Goal: Information Seeking & Learning: Learn about a topic

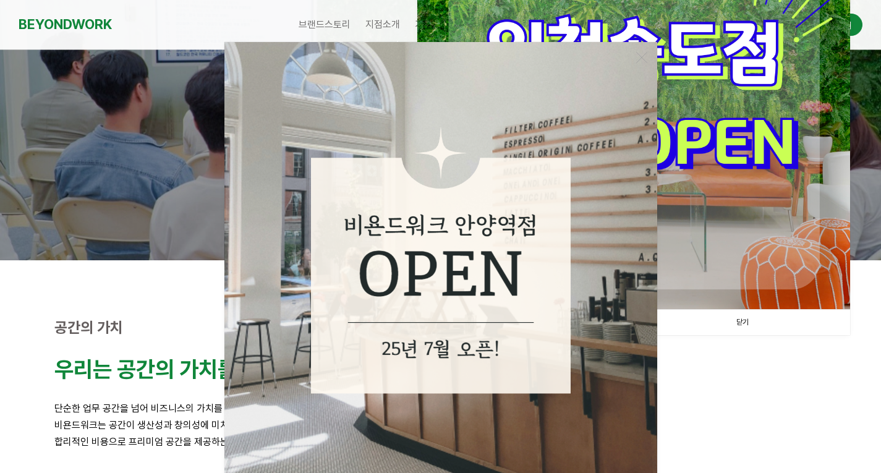
scroll to position [309, 0]
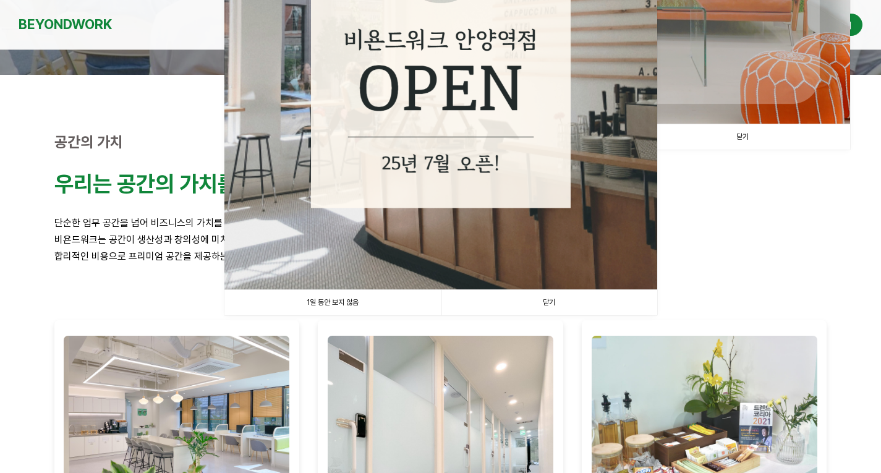
click at [528, 306] on link "닫기" at bounding box center [549, 302] width 216 height 25
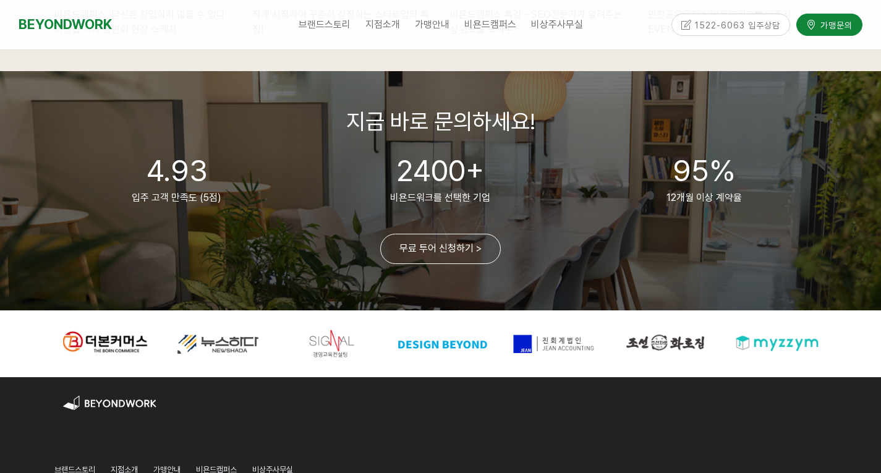
scroll to position [2842, 0]
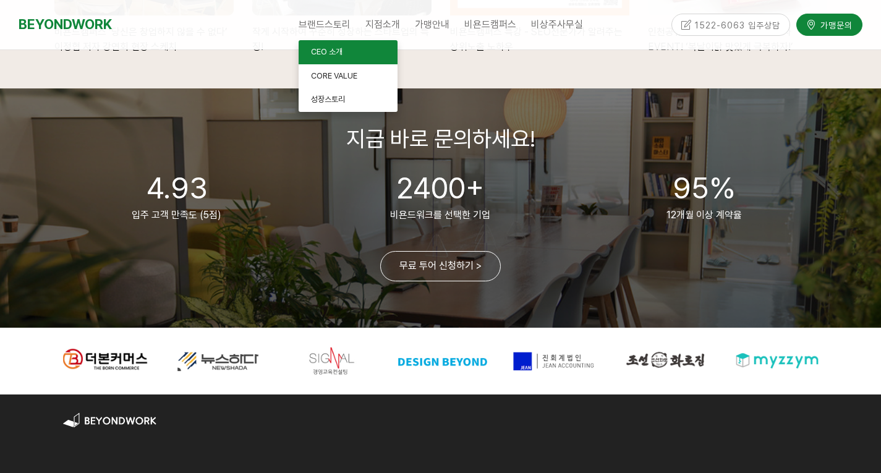
click at [319, 53] on span "CEO 소개" at bounding box center [327, 51] width 32 height 9
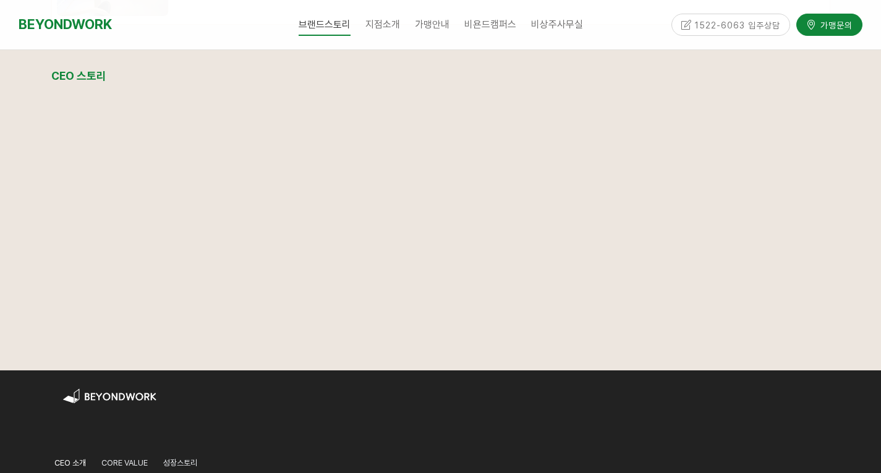
scroll to position [1476, 0]
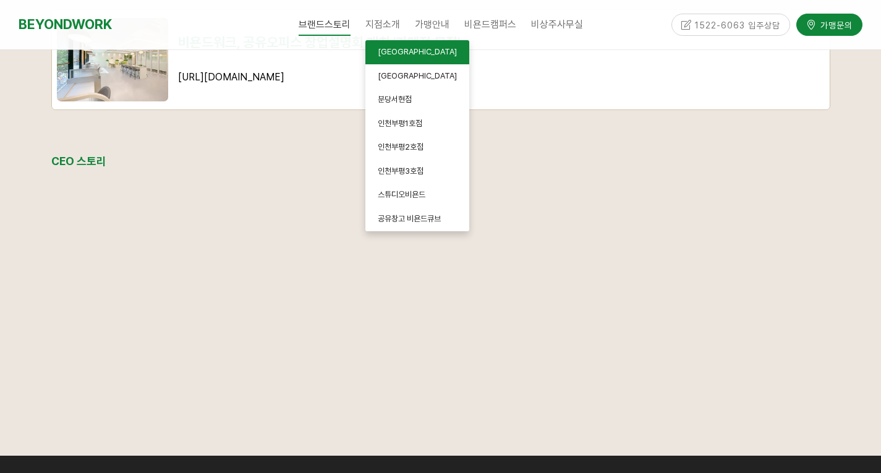
click at [434, 53] on link "[GEOGRAPHIC_DATA]" at bounding box center [417, 52] width 104 height 24
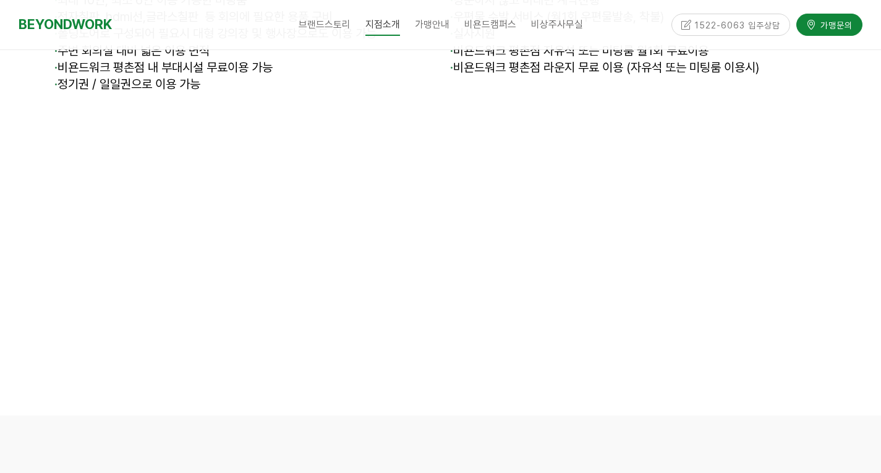
scroll to position [5499, 0]
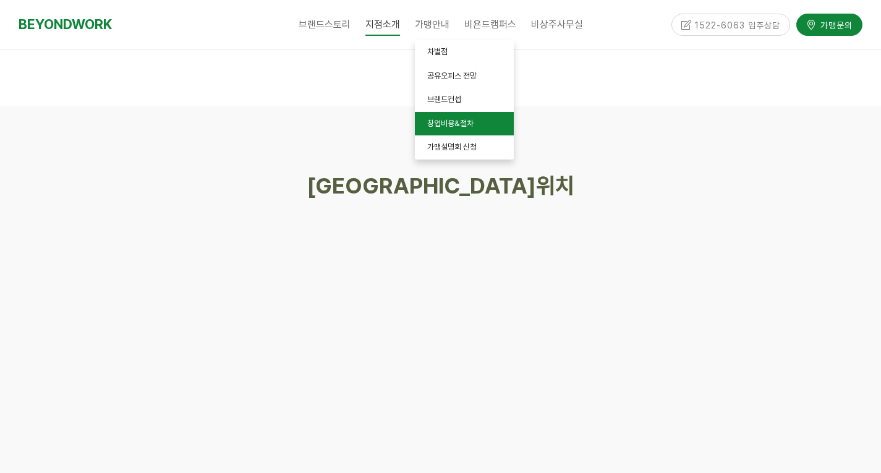
click at [492, 124] on link "창업비용&절차" at bounding box center [464, 124] width 99 height 24
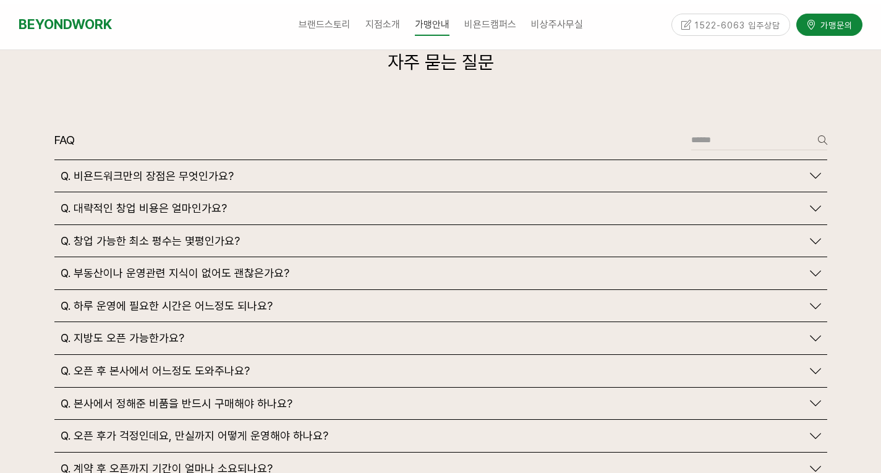
scroll to position [2904, 0]
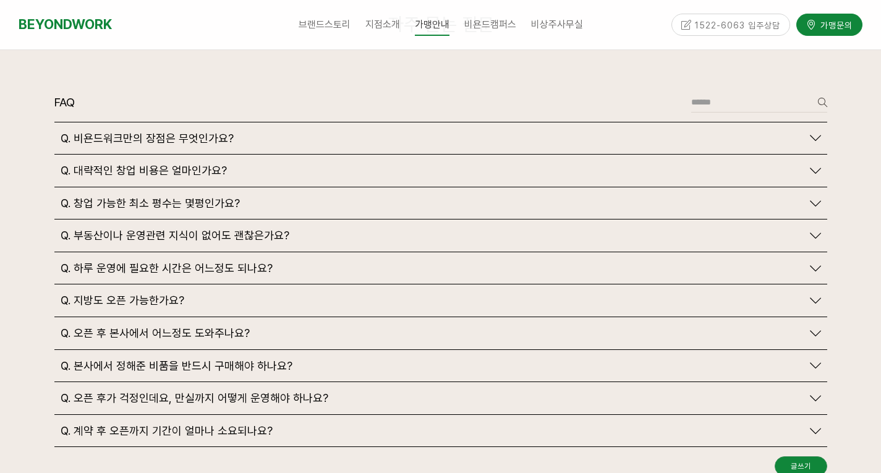
click at [117, 164] on span "Q. 대략적인 창업 비용은 얼마인가요?" at bounding box center [144, 171] width 166 height 14
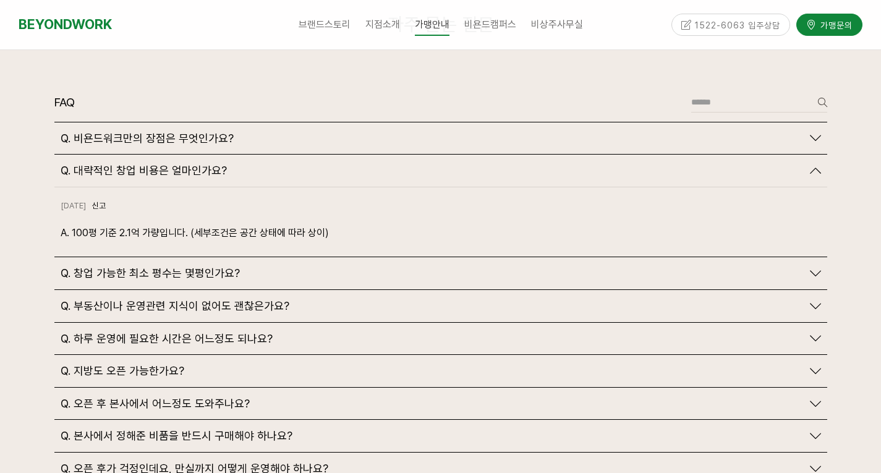
click at [25, 156] on div at bounding box center [440, 282] width 881 height 630
click at [71, 266] on span "Q. 창업 가능한 최소 평수는 몇평인가요?" at bounding box center [150, 273] width 179 height 14
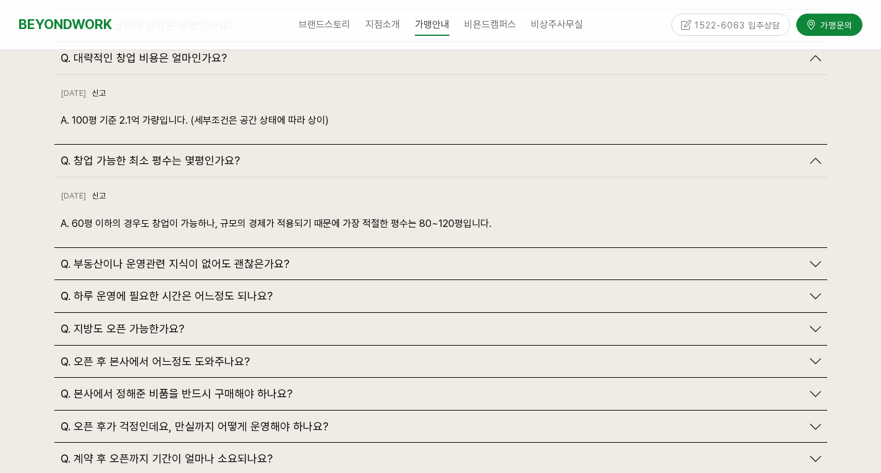
scroll to position [3028, 0]
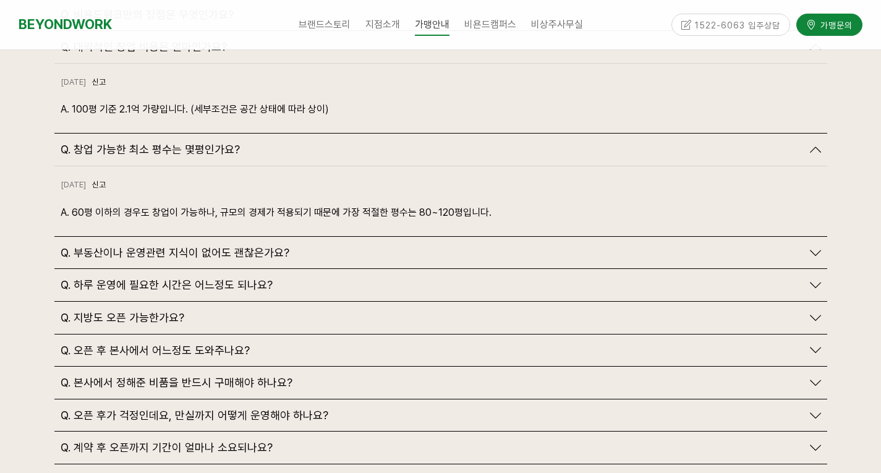
click at [122, 278] on span "Q. 하루 운영에 필요한 시간은 어느정도 되나요?" at bounding box center [167, 285] width 212 height 14
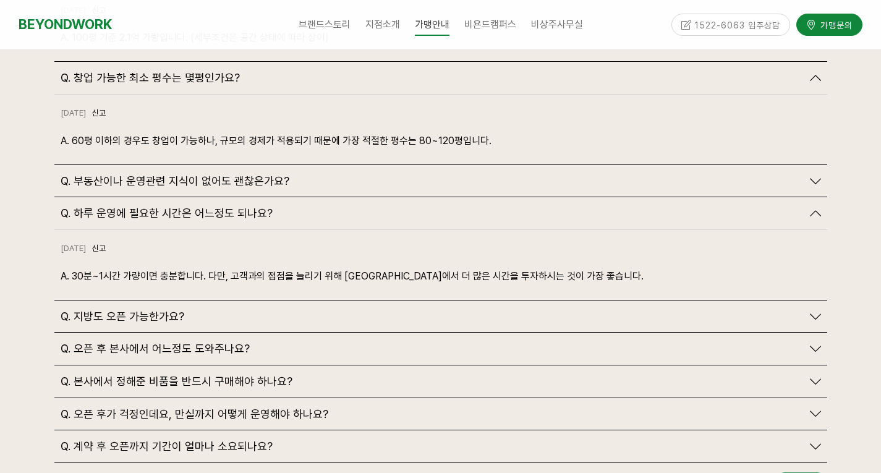
scroll to position [3151, 0]
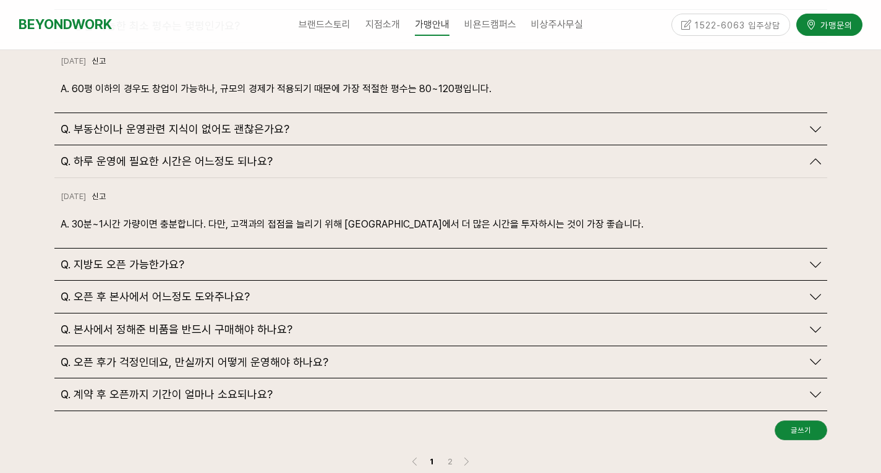
click at [93, 290] on span "Q. 오픈 후 본사에서 어느정도 도와주나요?" at bounding box center [155, 297] width 189 height 14
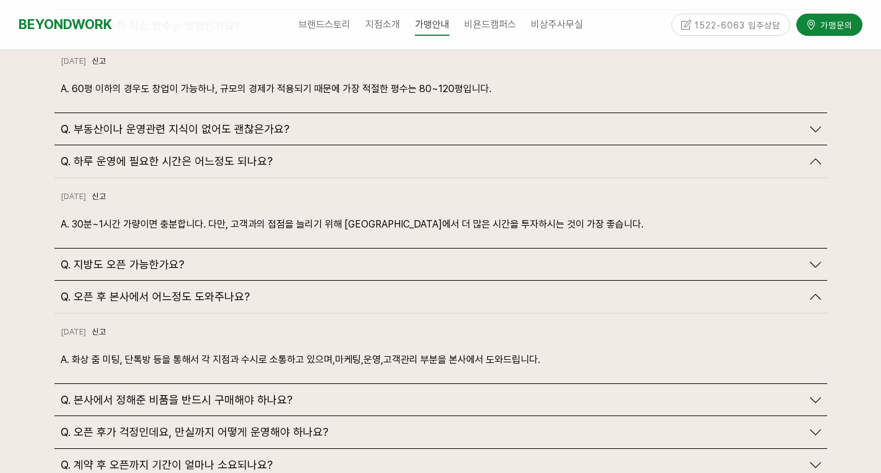
scroll to position [3275, 0]
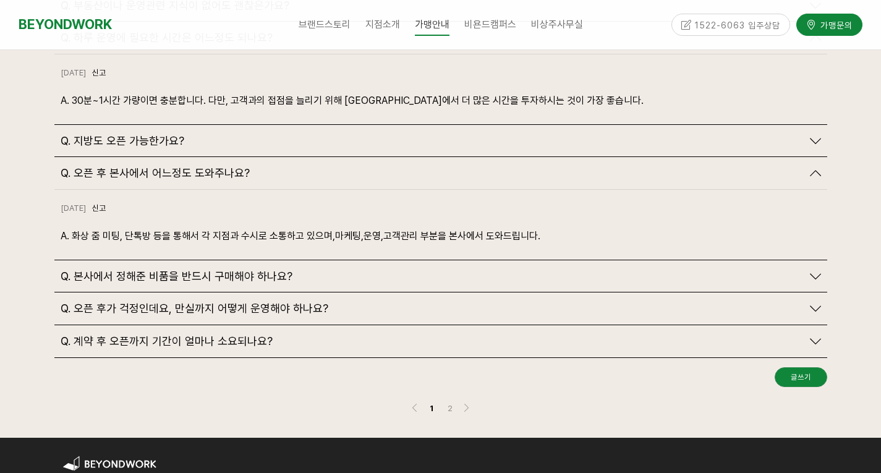
click at [256, 302] on span "Q. 오픈 후가 걱정인데요, 만실까지 어떻게 운영해야 하나요?" at bounding box center [195, 309] width 268 height 14
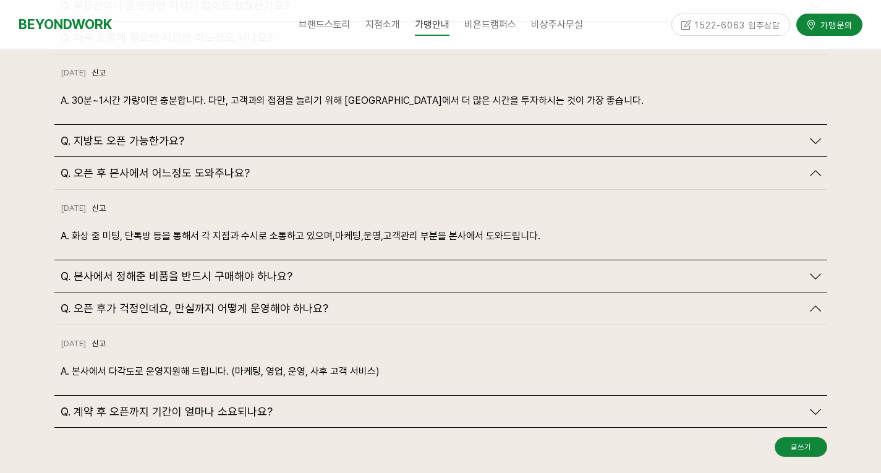
click at [204, 395] on div "Q. 계약 후 오픈까지 기간이 얼마나 소요되나요?" at bounding box center [440, 411] width 772 height 32
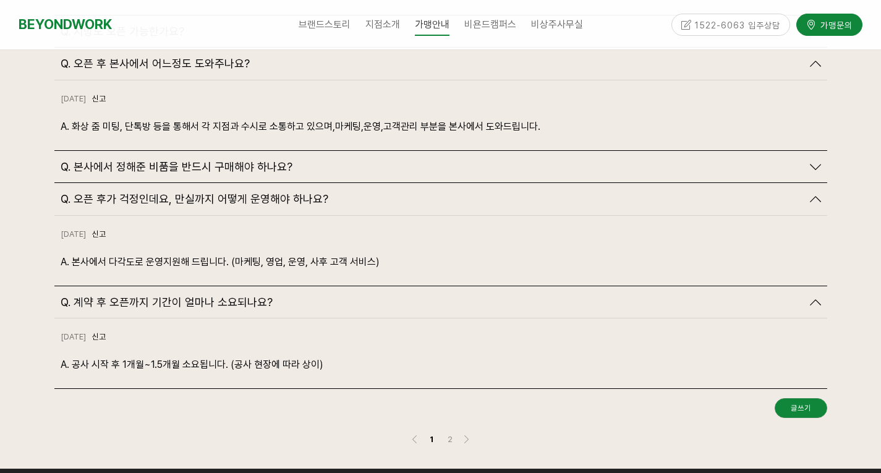
scroll to position [3398, 0]
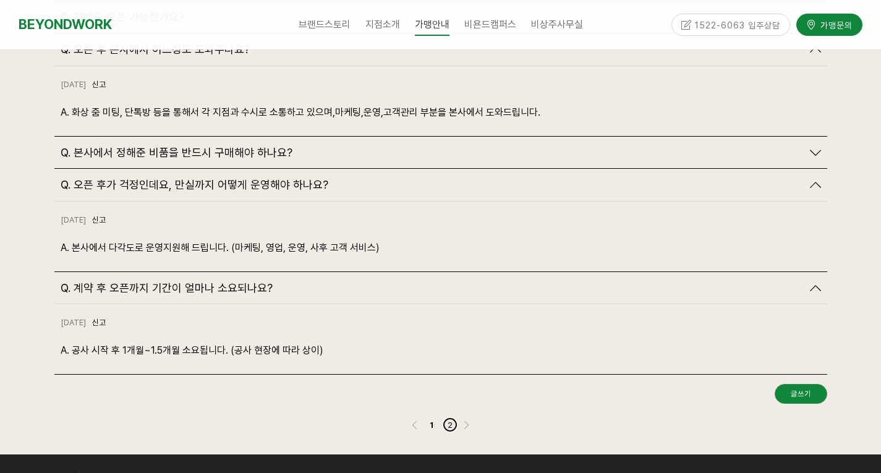
click at [450, 417] on link "2" at bounding box center [449, 424] width 15 height 15
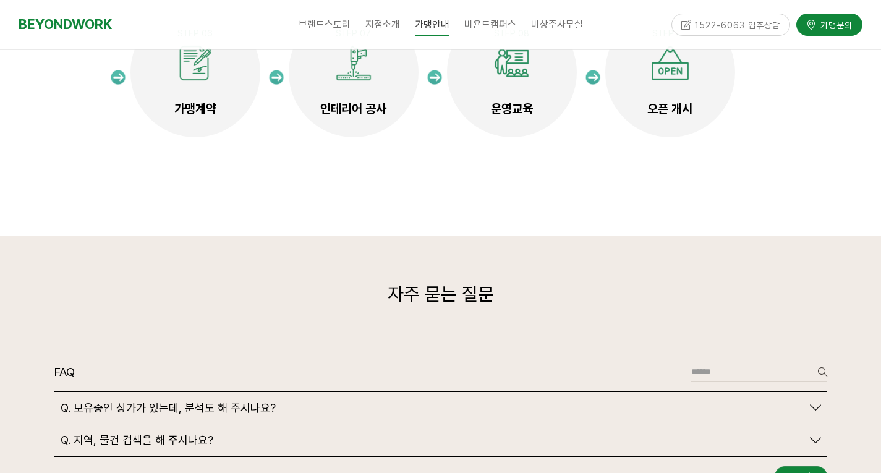
scroll to position [2633, 0]
click at [180, 402] on span "Q. 보유중인 상가가 있는데, 분석도 해 주시나요?" at bounding box center [168, 409] width 215 height 14
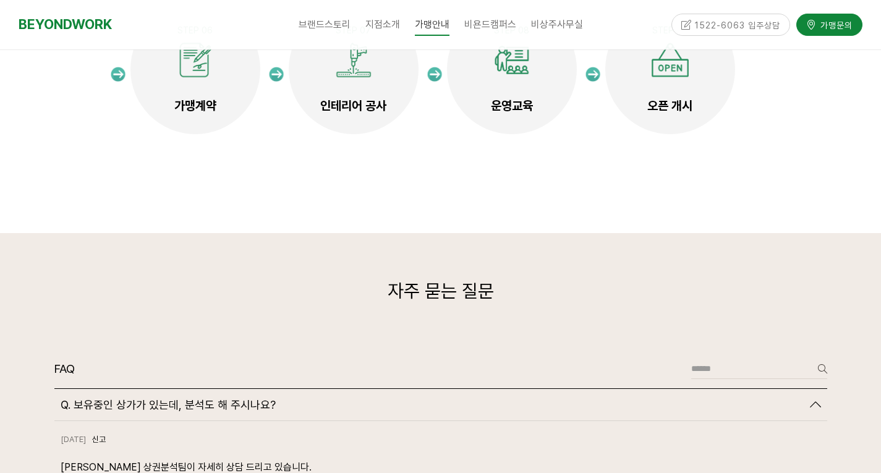
scroll to position [2757, 0]
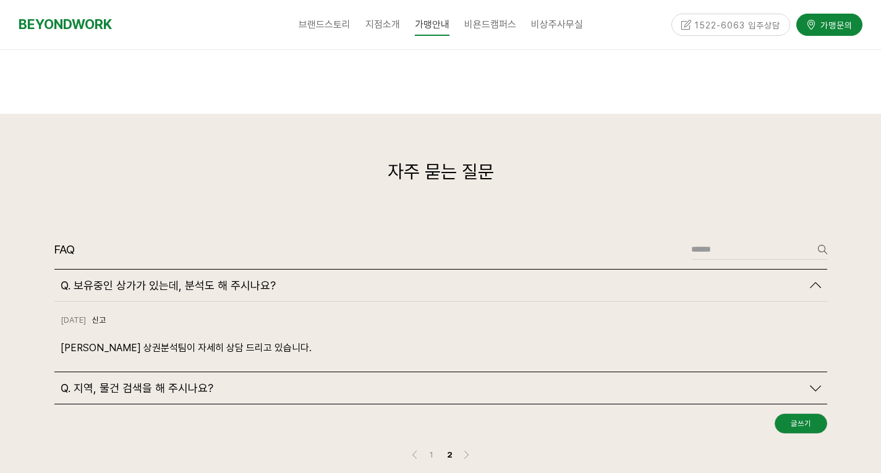
click at [141, 381] on span "Q. 지역, 물건 검색을 해 주시나요?" at bounding box center [137, 388] width 153 height 14
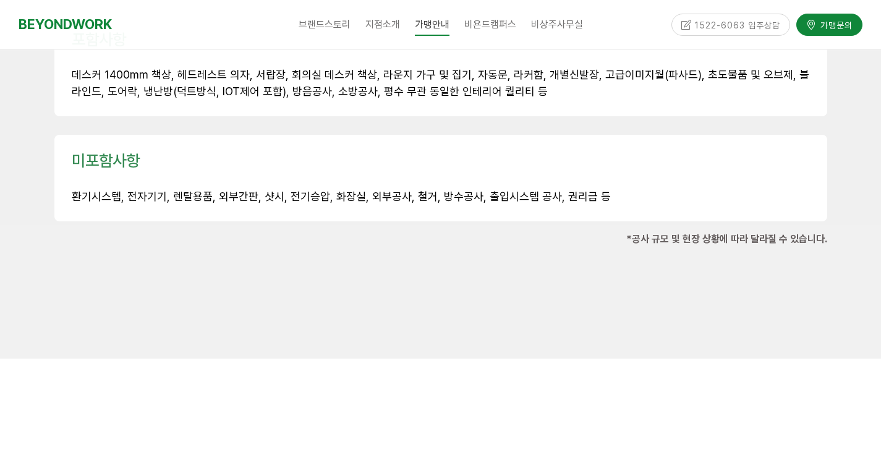
scroll to position [1830, 0]
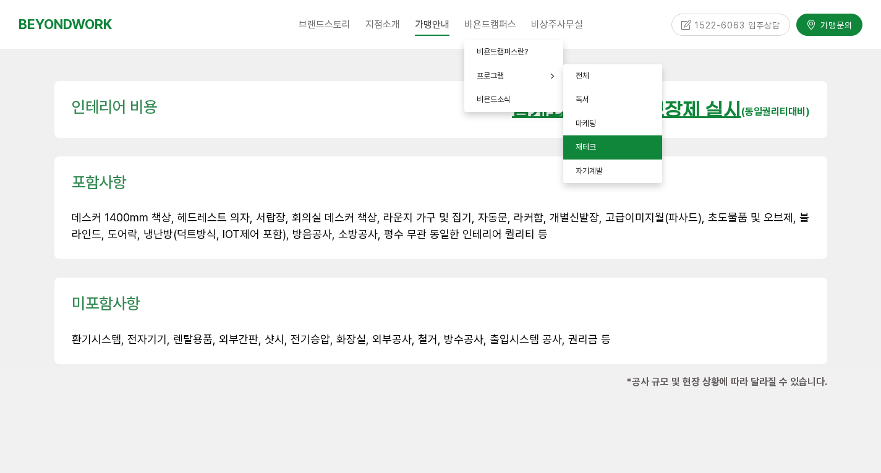
click at [606, 140] on link "재테크" at bounding box center [612, 147] width 99 height 24
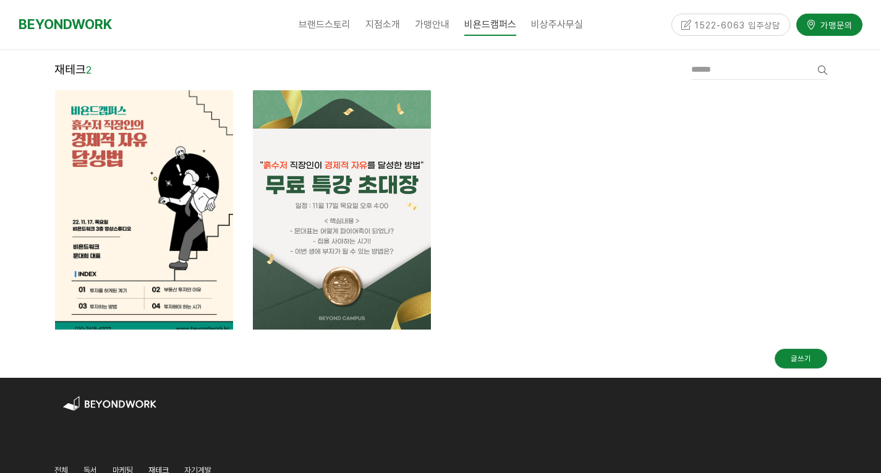
click at [641, 240] on div at bounding box center [737, 209] width 198 height 259
click at [643, 237] on div at bounding box center [737, 209] width 198 height 259
click at [599, 187] on div at bounding box center [540, 209] width 198 height 259
